Goal: Information Seeking & Learning: Learn about a topic

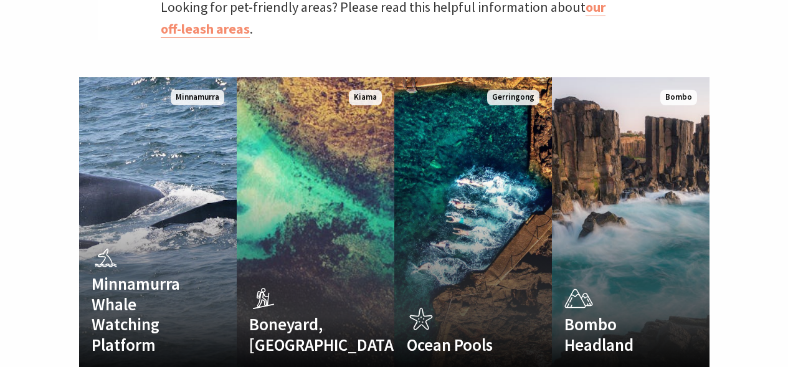
scroll to position [803, 0]
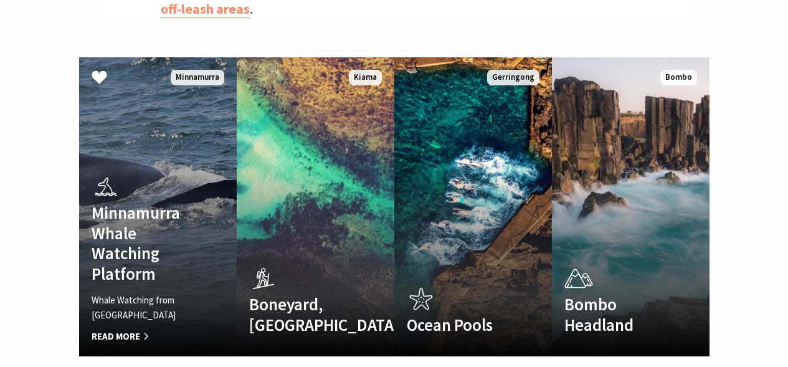
click at [181, 120] on link "Minnamurra Whale Watching Platform Whale Watching from Minnamurra Point Read Mo…" at bounding box center [158, 206] width 158 height 299
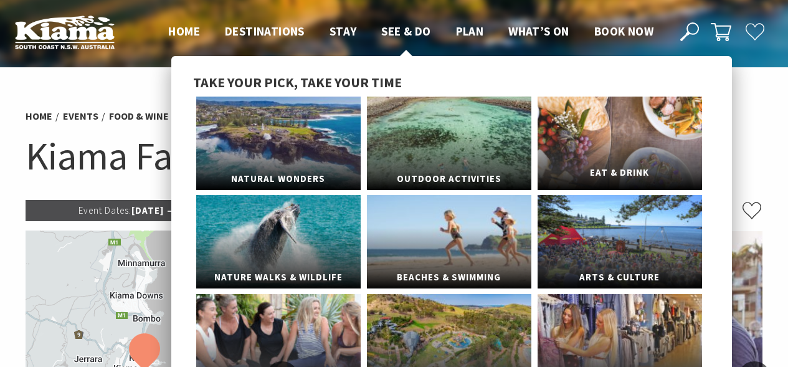
click at [600, 121] on link "Eat & Drink" at bounding box center [620, 143] width 164 height 93
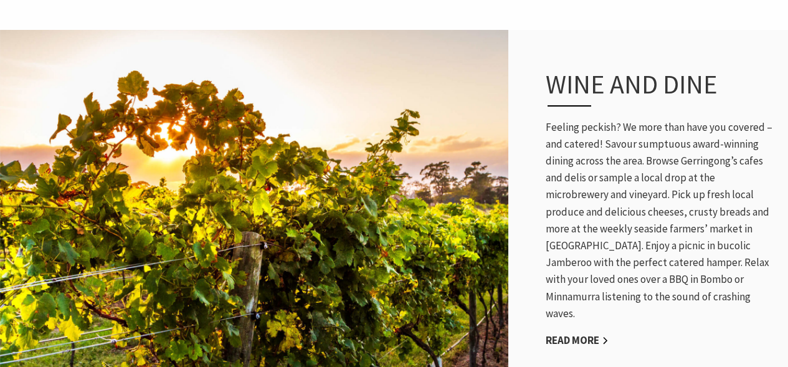
scroll to position [641, 0]
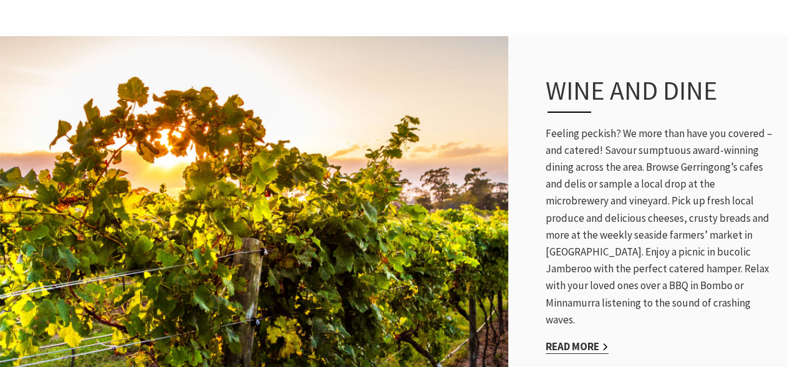
click at [580, 340] on link "Read More" at bounding box center [577, 347] width 63 height 14
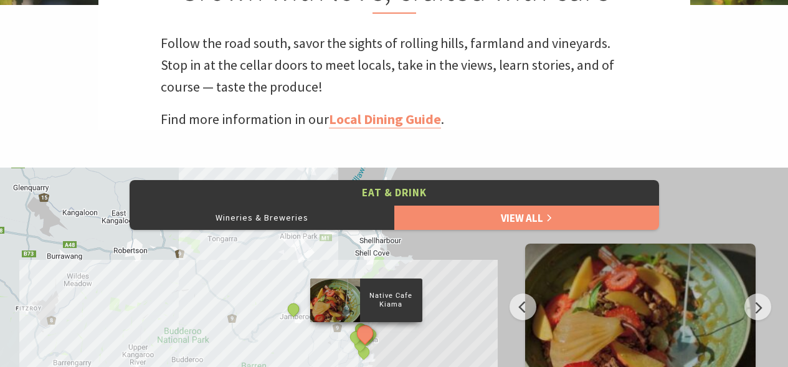
scroll to position [418, 0]
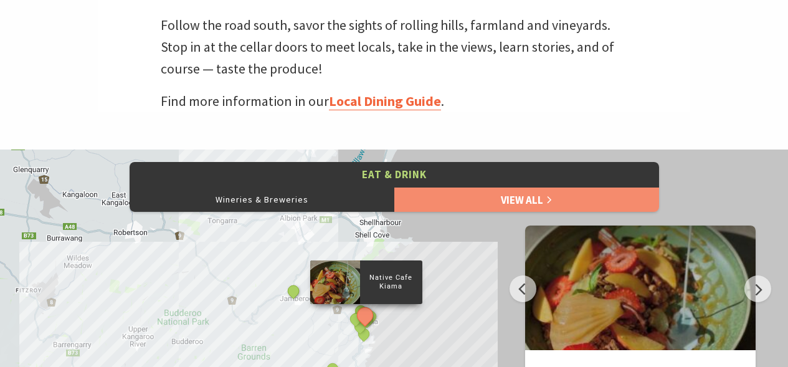
click at [368, 107] on link "Local Dining Guide" at bounding box center [385, 101] width 112 height 18
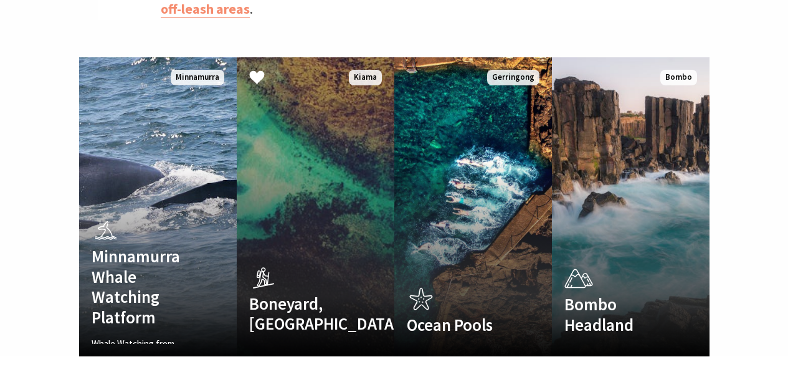
scroll to position [372, 804]
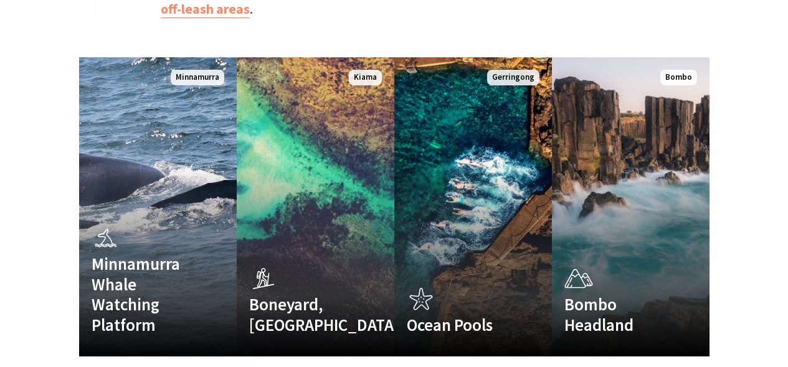
drag, startPoint x: 792, startPoint y: 77, endPoint x: 761, endPoint y: 50, distance: 41.1
click at [761, 57] on div "Minnamurra Whale Watching Platform Whale Watching from [GEOGRAPHIC_DATA] Read M…" at bounding box center [394, 206] width 788 height 299
drag, startPoint x: 791, startPoint y: 79, endPoint x: 756, endPoint y: 46, distance: 47.6
click at [756, 57] on div "Minnamurra Whale Watching Platform Whale Watching from [GEOGRAPHIC_DATA] Read M…" at bounding box center [394, 206] width 788 height 299
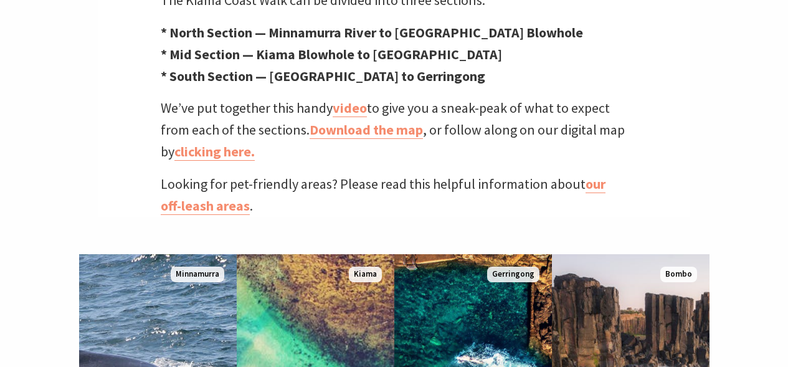
scroll to position [551, 0]
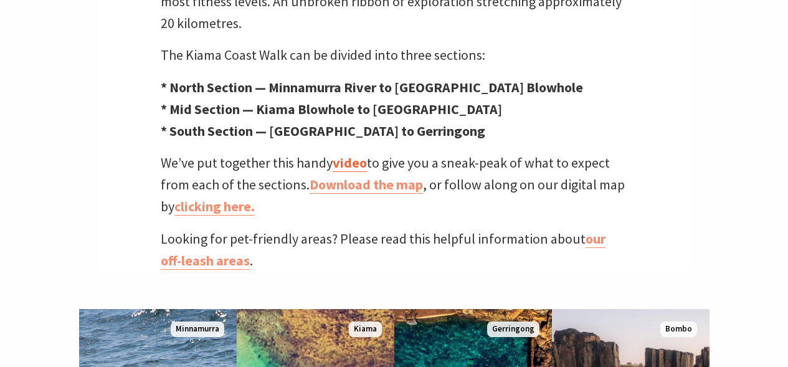
click at [351, 154] on link "video" at bounding box center [350, 163] width 34 height 18
